Goal: Task Accomplishment & Management: Use online tool/utility

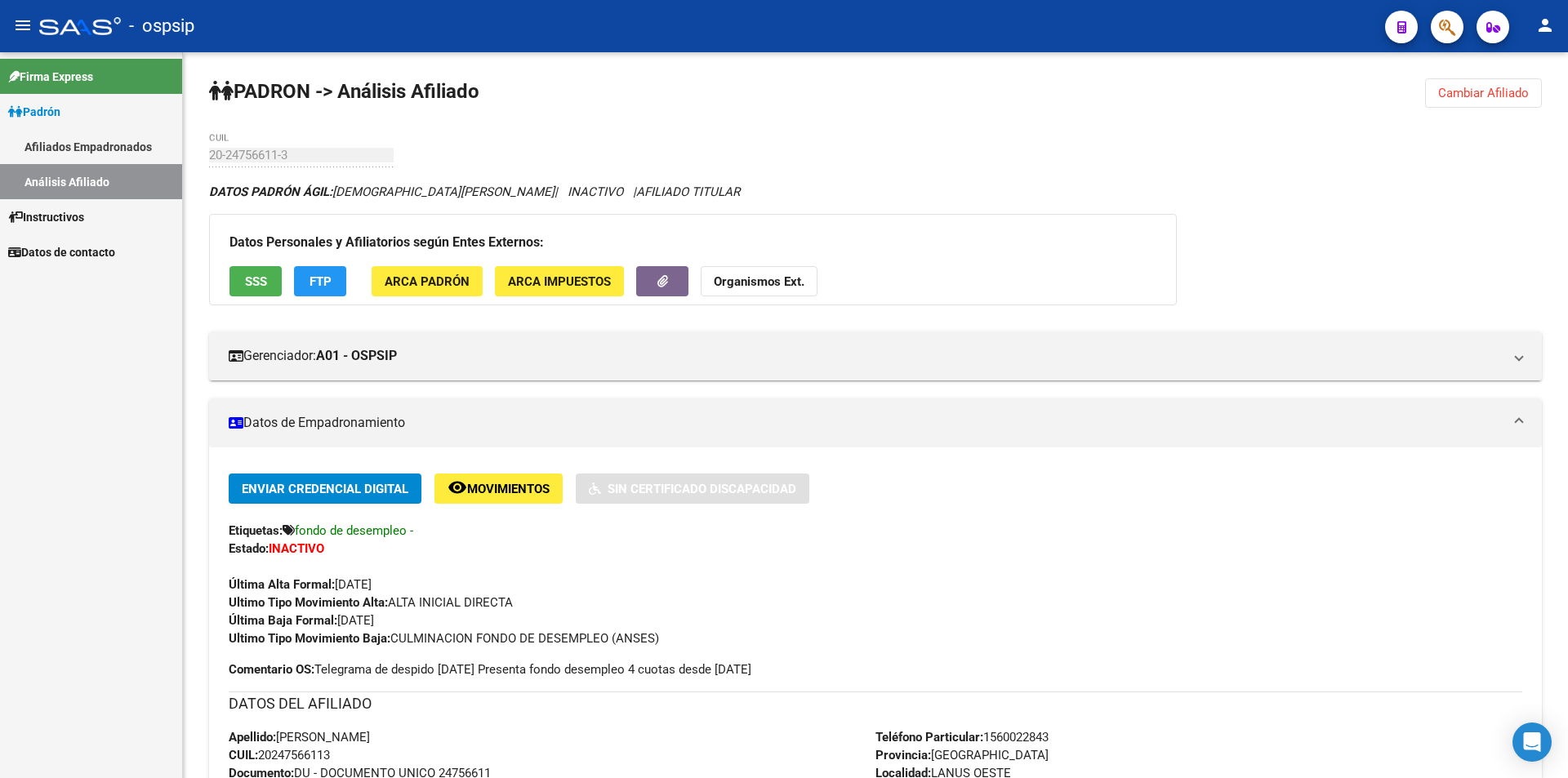
scroll to position [398, 0]
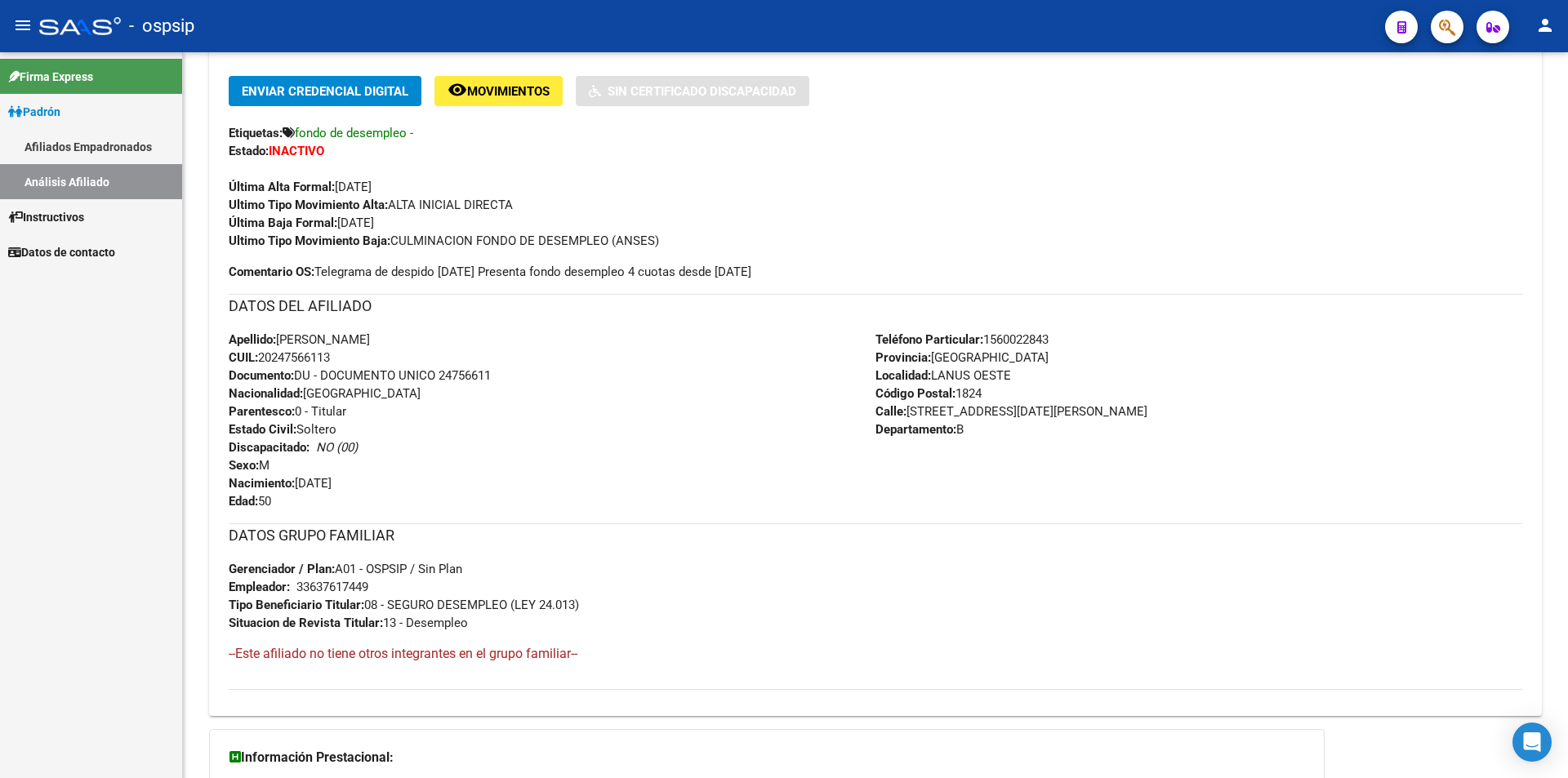
click at [77, 159] on link "Afiliados Empadronados" at bounding box center [91, 147] width 182 height 35
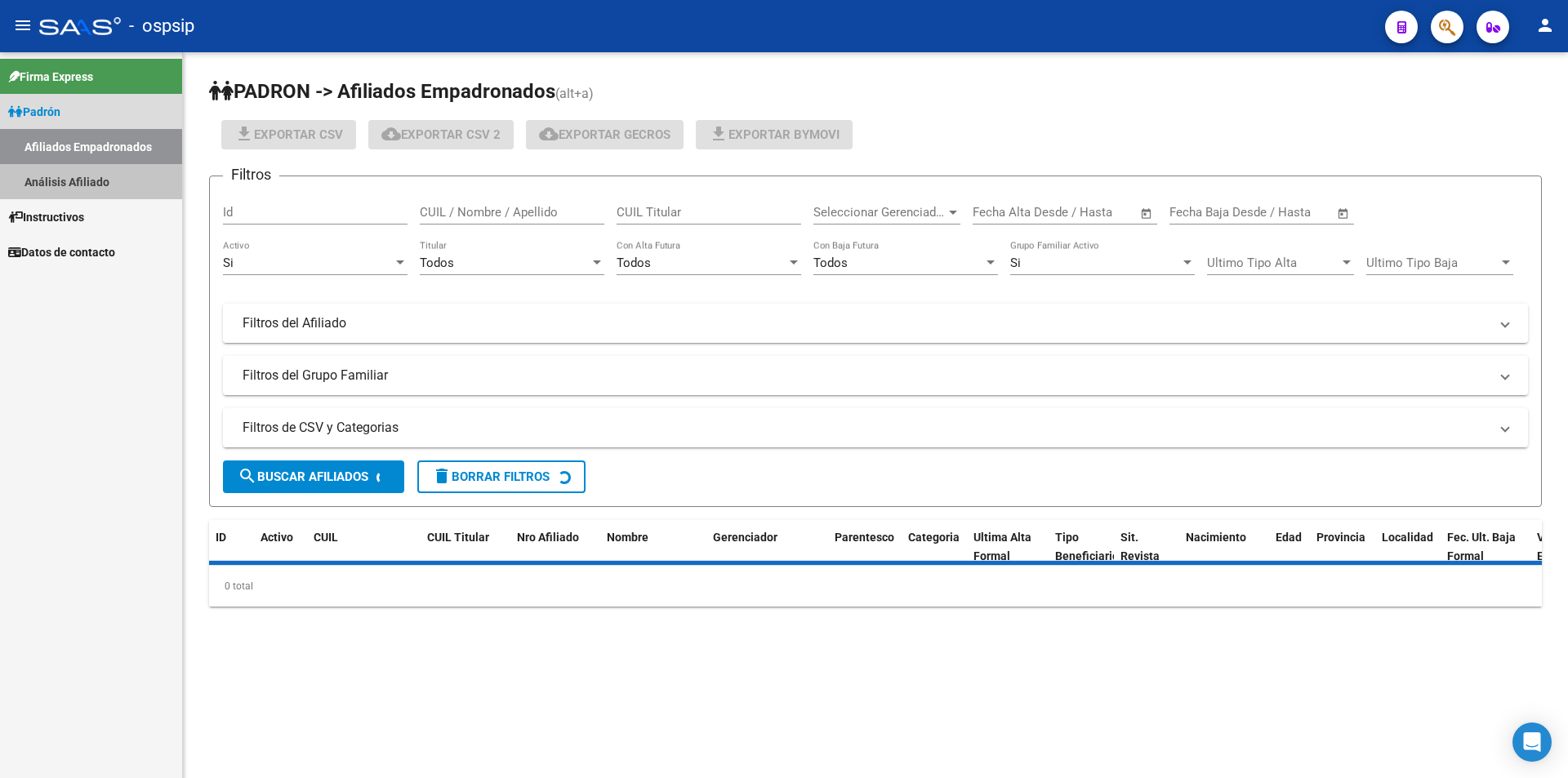
click at [90, 178] on link "Análisis Afiliado" at bounding box center [91, 181] width 182 height 35
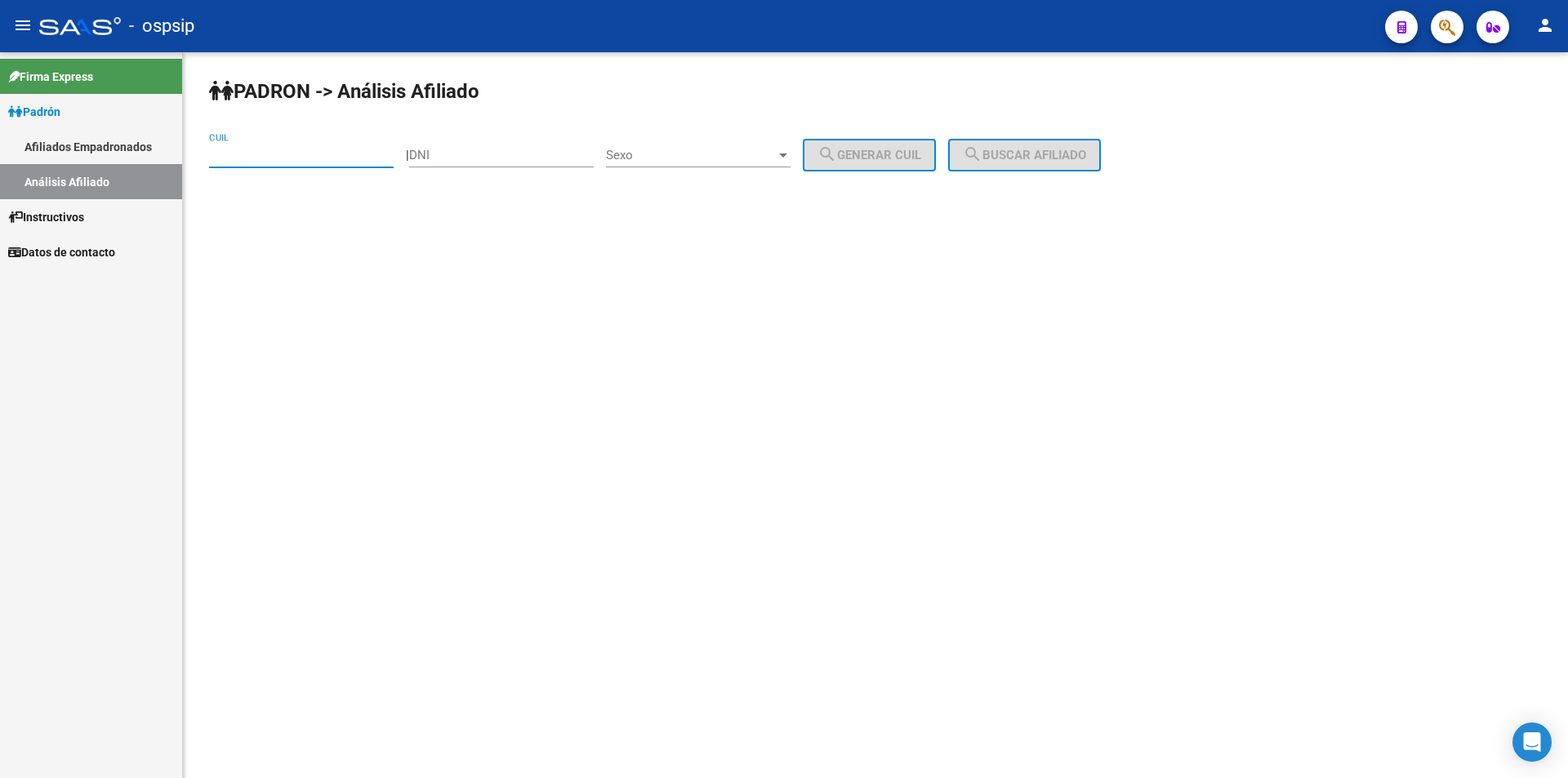
click at [320, 158] on input "CUIL" at bounding box center [301, 155] width 184 height 15
paste input "20-28156849-4"
type input "20-28156849-4"
click at [982, 155] on button "search Buscar afiliado" at bounding box center [1024, 156] width 152 height 33
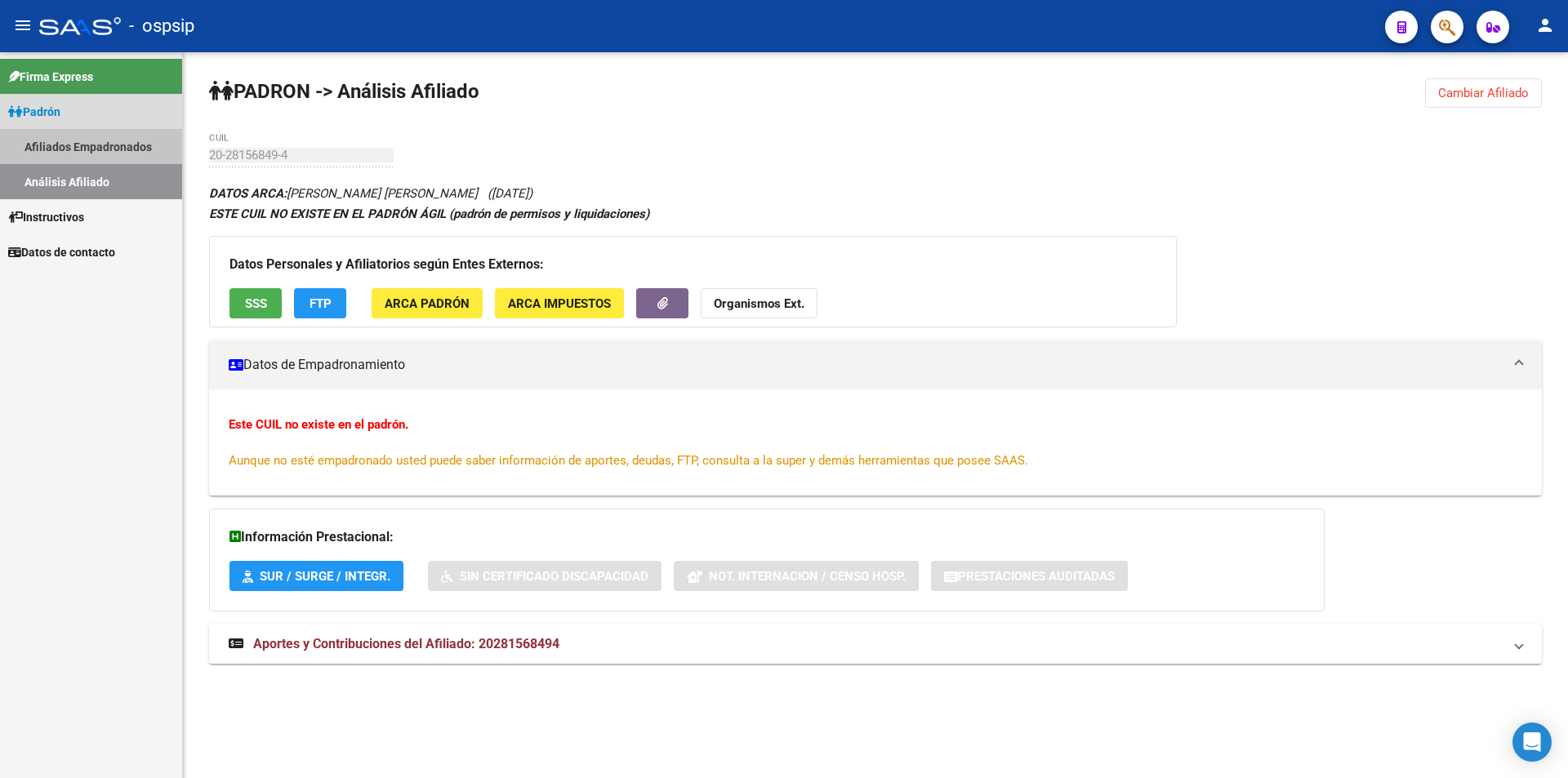
click at [95, 137] on link "Afiliados Empadronados" at bounding box center [91, 147] width 182 height 35
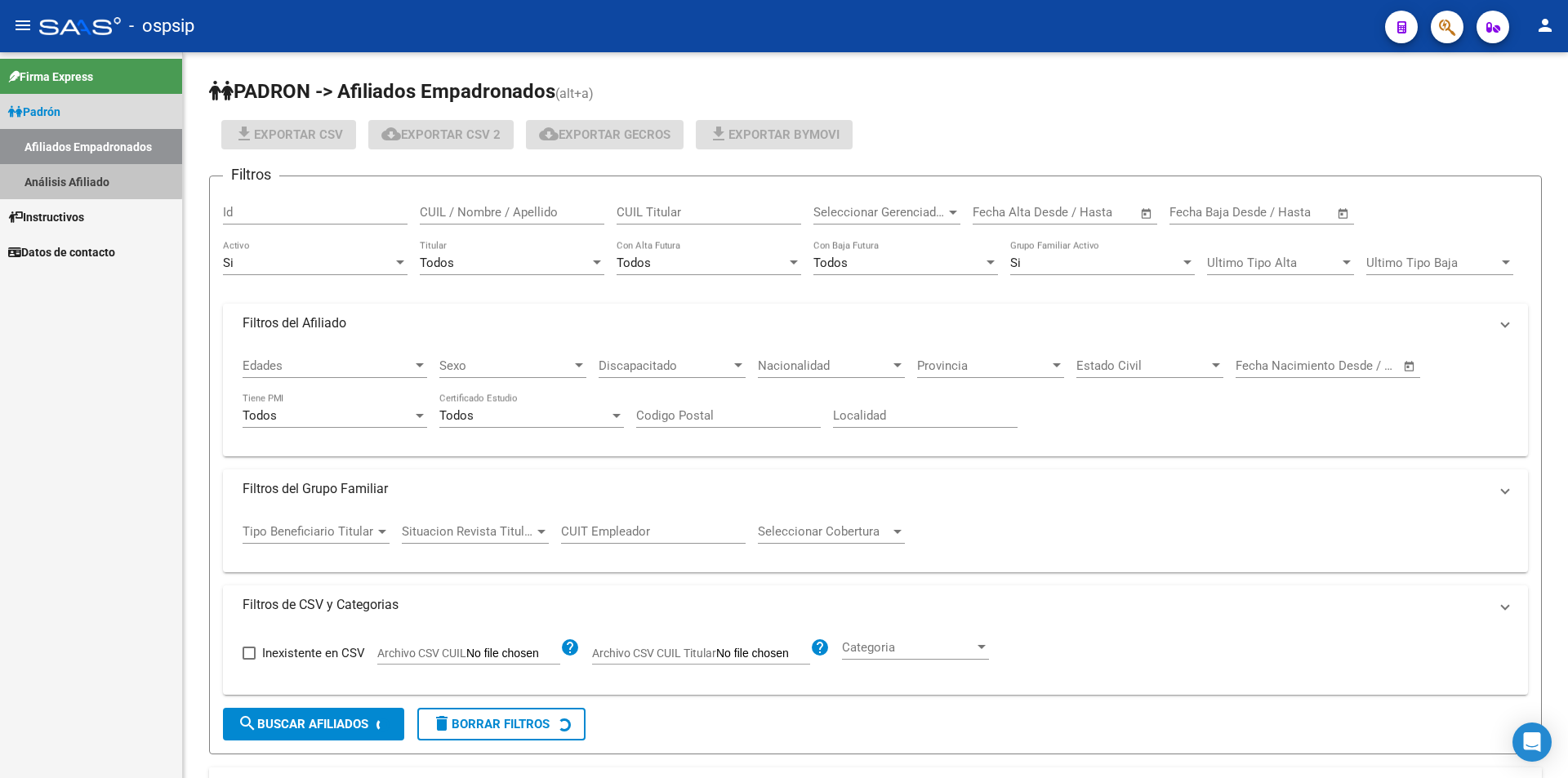
click at [87, 179] on link "Análisis Afiliado" at bounding box center [91, 181] width 182 height 35
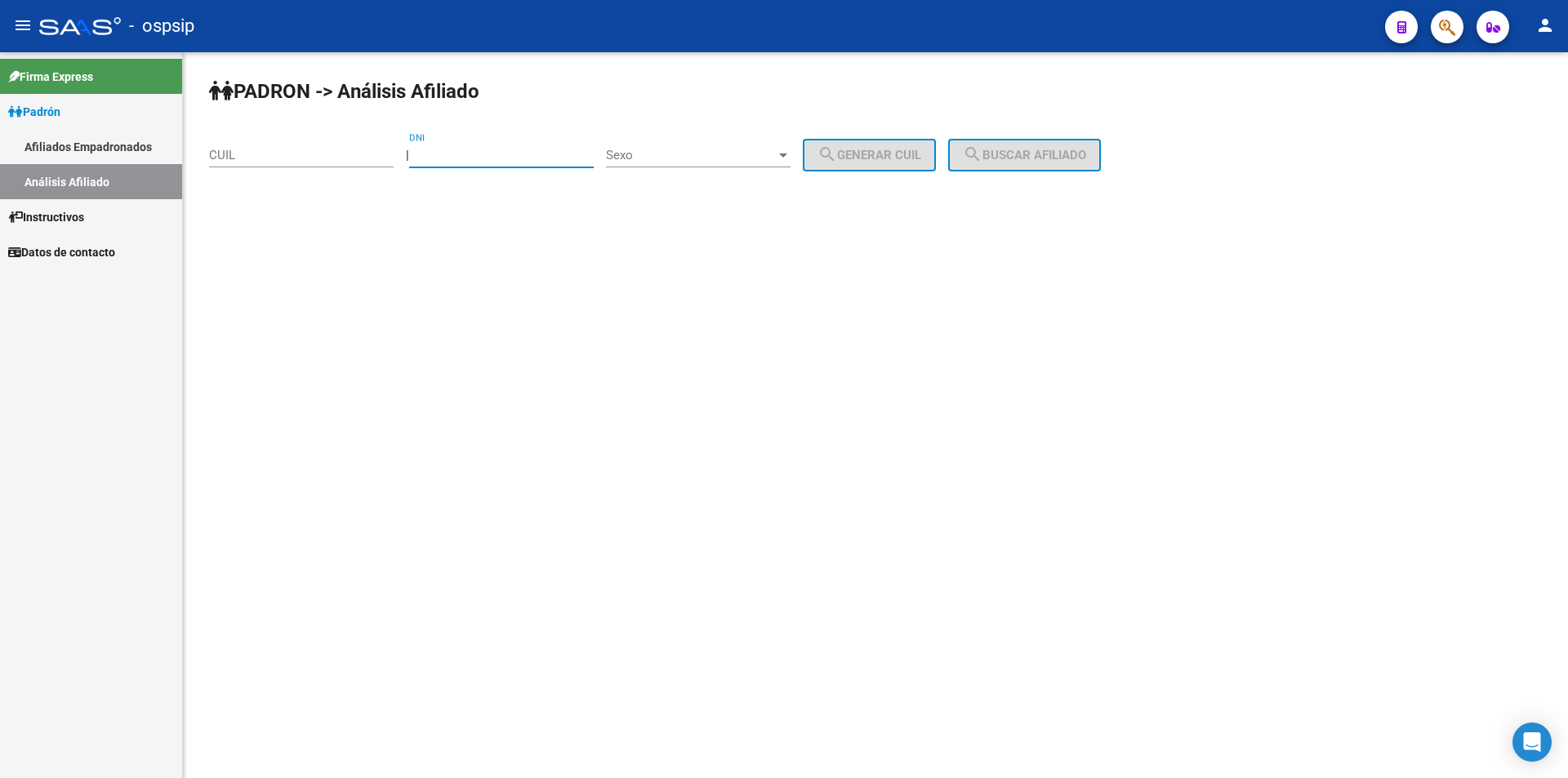
click at [481, 159] on input "DNI" at bounding box center [502, 155] width 184 height 15
paste input "95952123"
type input "95952123"
click at [728, 151] on span "Sexo" at bounding box center [691, 155] width 170 height 15
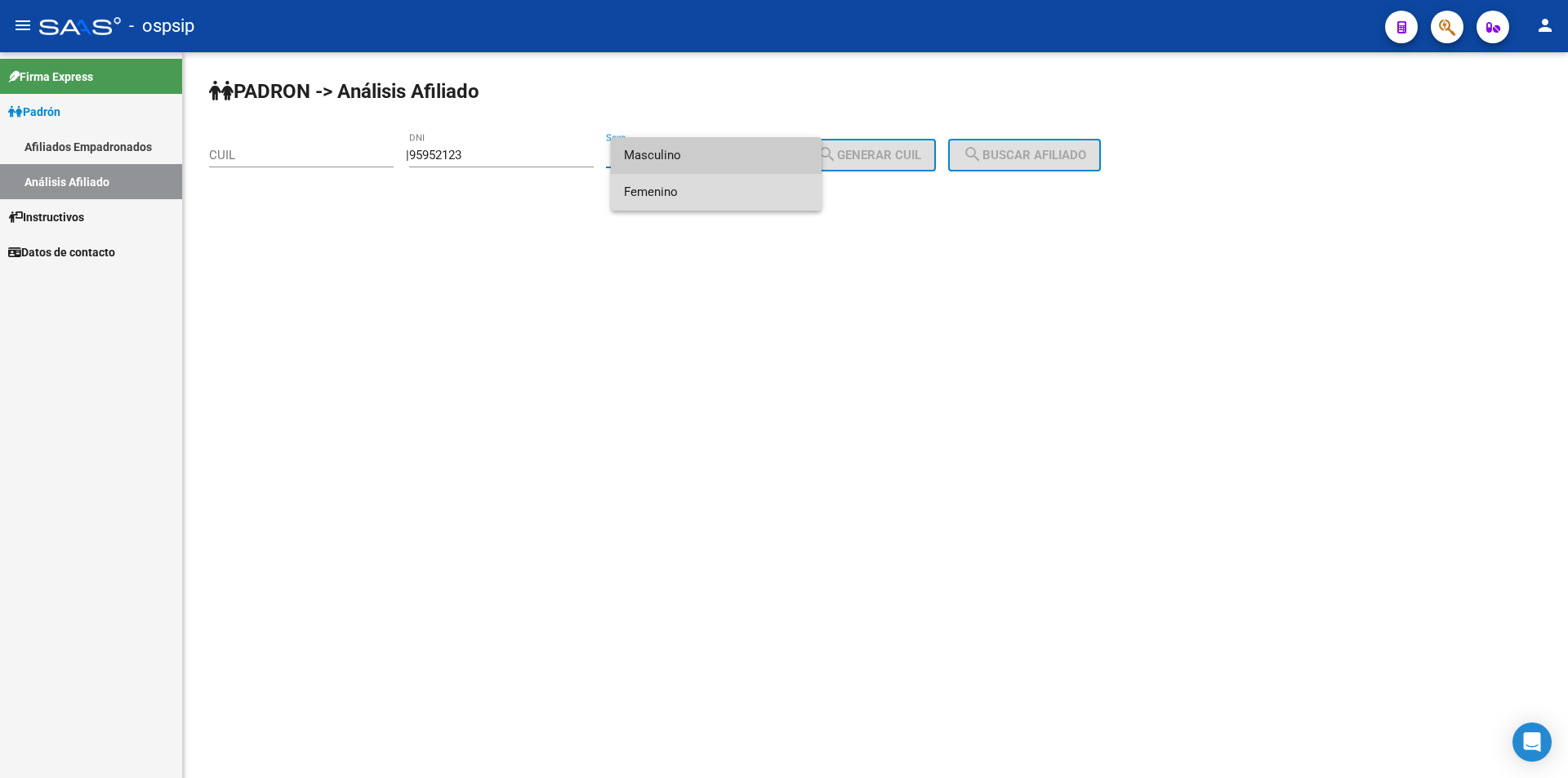
click at [737, 191] on span "Femenino" at bounding box center [716, 192] width 184 height 37
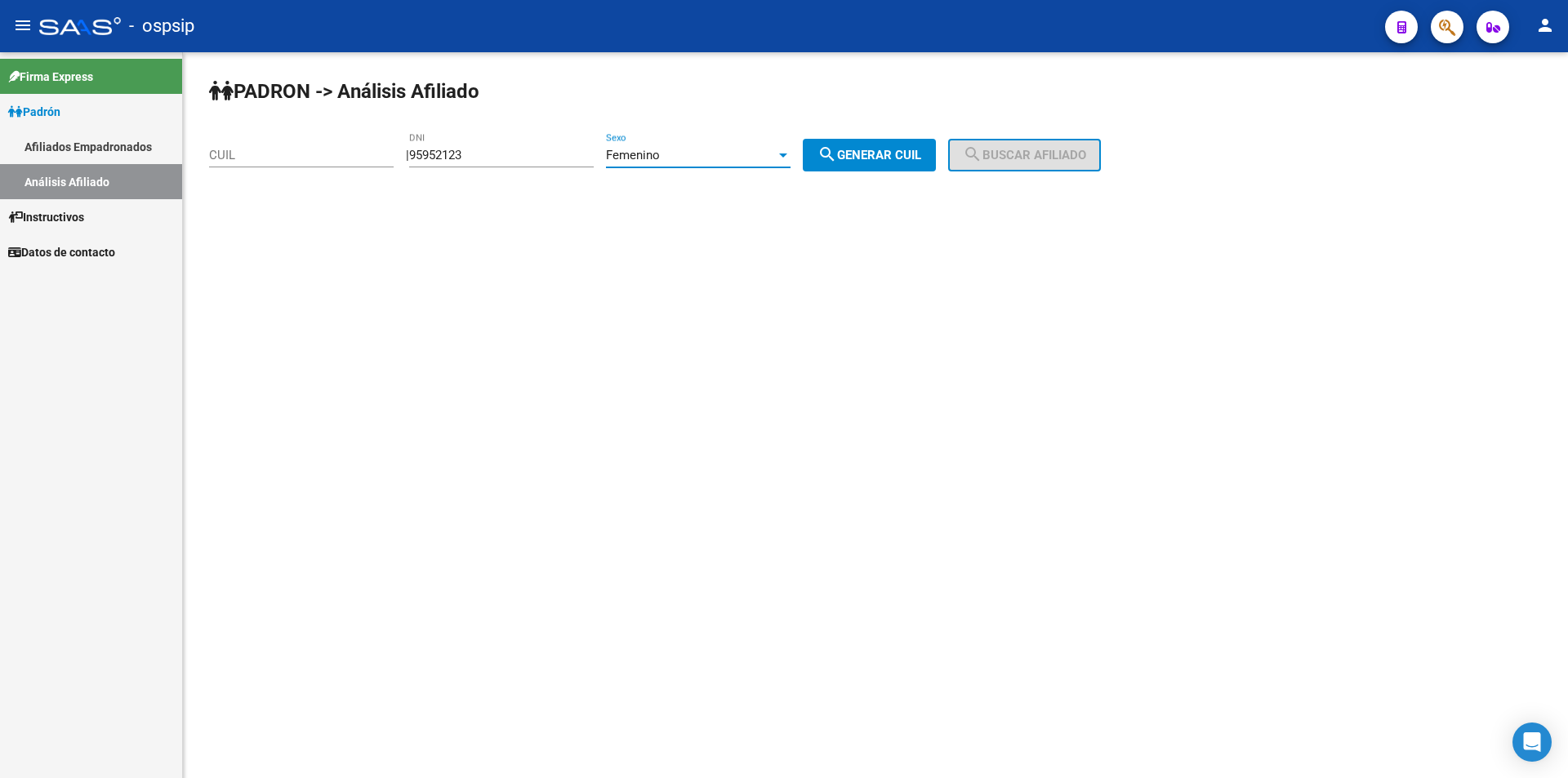
click at [862, 143] on button "search Generar CUIL" at bounding box center [870, 156] width 133 height 33
type input "27-95952123-4"
click at [982, 147] on mat-icon "search" at bounding box center [973, 154] width 20 height 20
